Goal: Navigation & Orientation: Find specific page/section

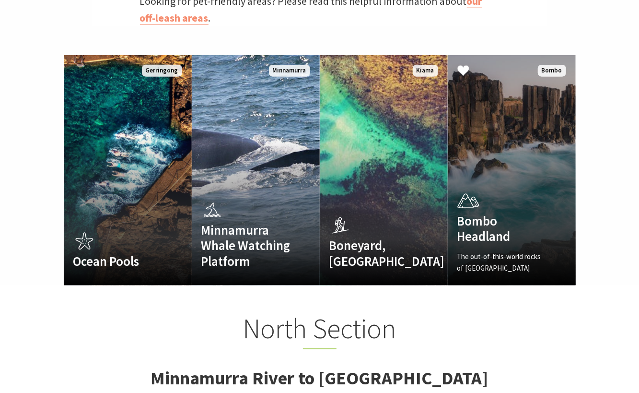
scroll to position [623, 0]
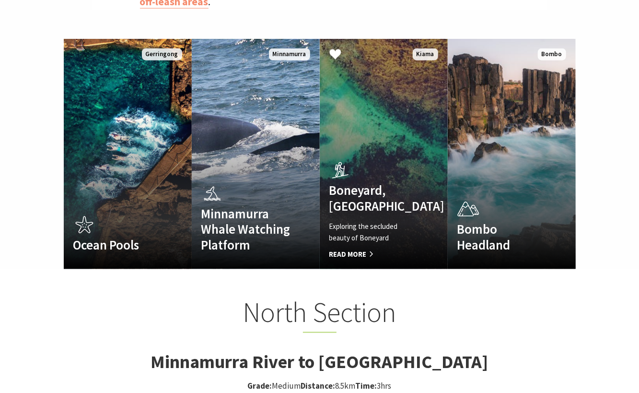
click at [387, 194] on h4 "Boneyard, [GEOGRAPHIC_DATA]" at bounding box center [374, 197] width 90 height 31
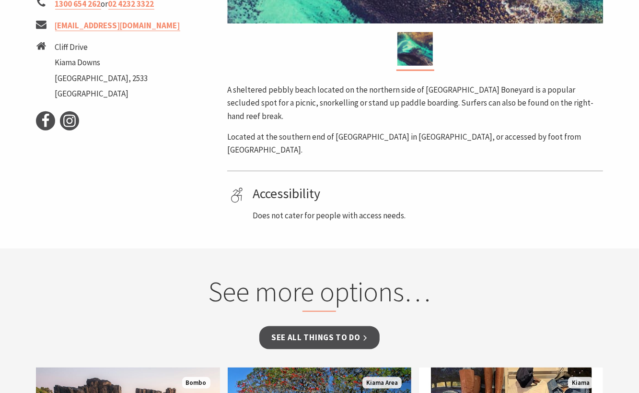
scroll to position [336, 0]
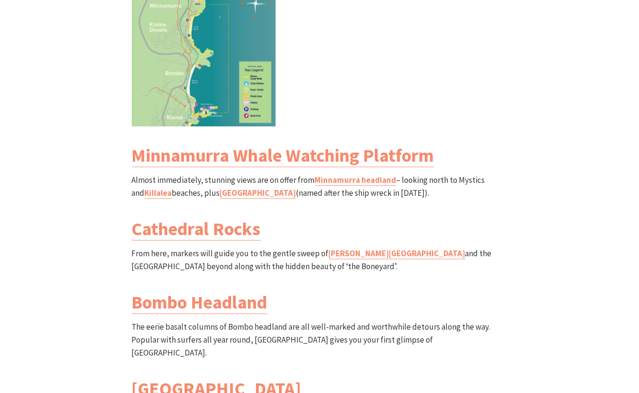
scroll to position [1103, 0]
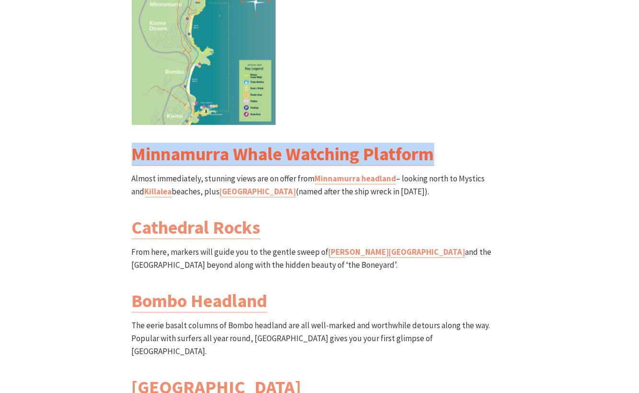
drag, startPoint x: 444, startPoint y: 128, endPoint x: 137, endPoint y: 129, distance: 306.9
click at [137, 143] on h3 "Minnamurra Whale Watching Platform" at bounding box center [320, 154] width 376 height 22
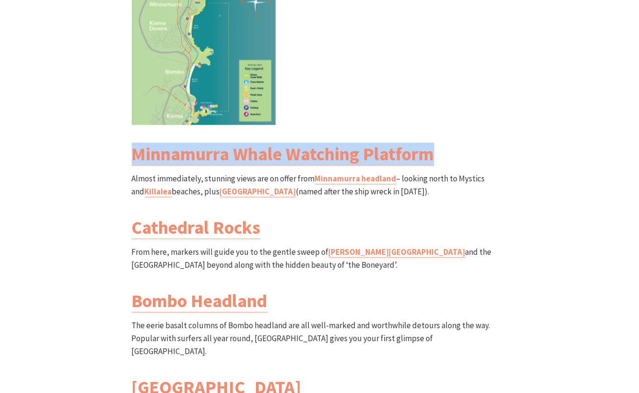
copy link "Minnamurra Whale Watching Platform"
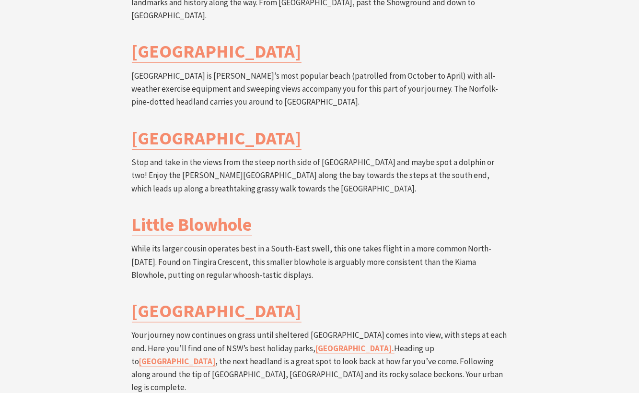
scroll to position [2302, 0]
